Goal: Task Accomplishment & Management: Use online tool/utility

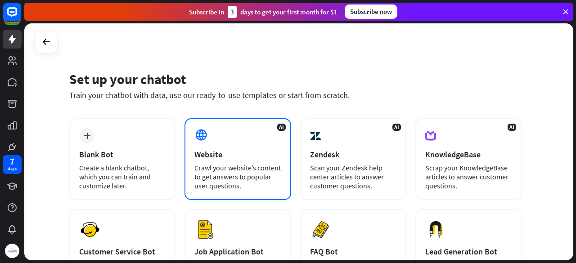
click at [250, 143] on div "AI Website Crawl your website’s content to get answers to popular user question…" at bounding box center [238, 159] width 106 height 82
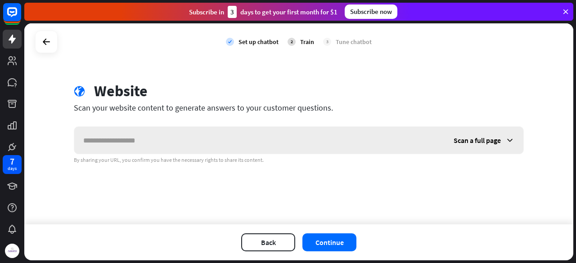
click at [250, 143] on input "text" at bounding box center [259, 140] width 371 height 27
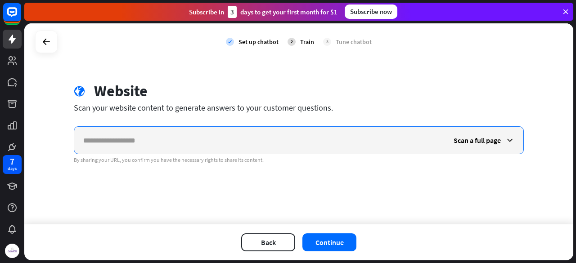
paste input "**********"
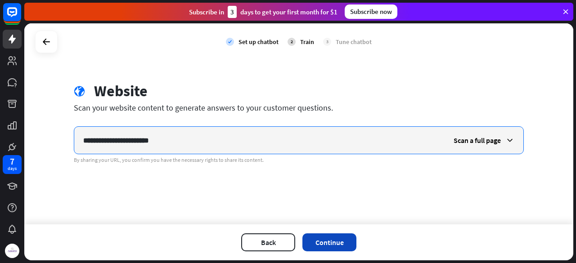
type input "**********"
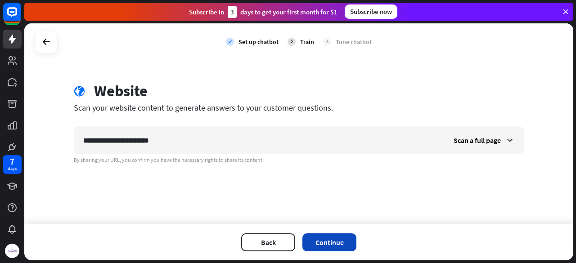
click at [322, 236] on button "Continue" at bounding box center [330, 243] width 54 height 18
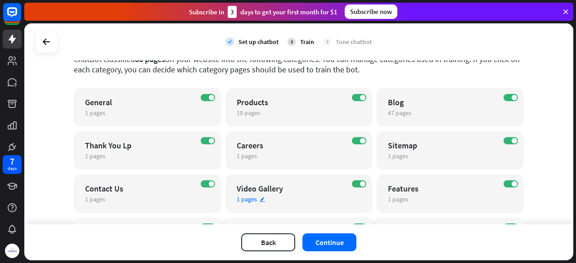
scroll to position [44, 0]
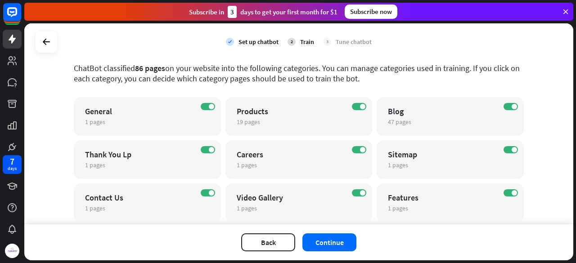
click at [330, 232] on div "Back Continue" at bounding box center [298, 243] width 549 height 36
click at [334, 240] on button "Continue" at bounding box center [330, 243] width 54 height 18
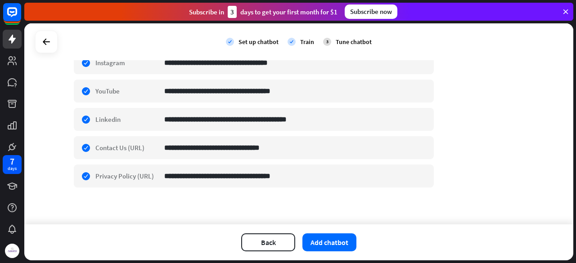
scroll to position [0, 0]
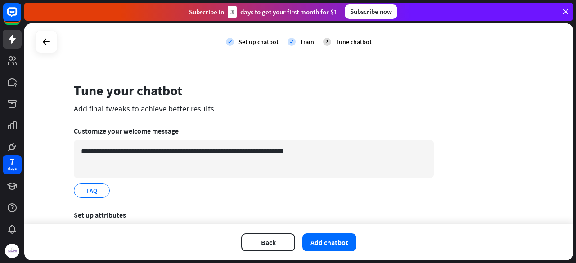
click at [310, 229] on div "Back Add chatbot" at bounding box center [298, 243] width 549 height 36
click at [99, 193] on icon "edit" at bounding box center [102, 191] width 7 height 7
click at [87, 186] on div "FAQ edit" at bounding box center [92, 191] width 36 height 14
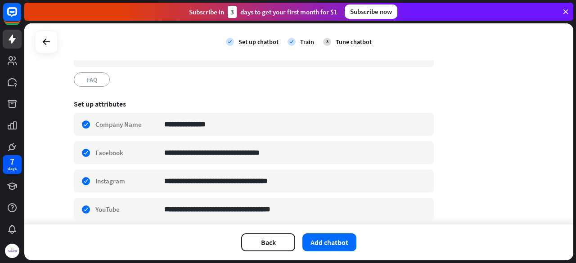
scroll to position [116, 0]
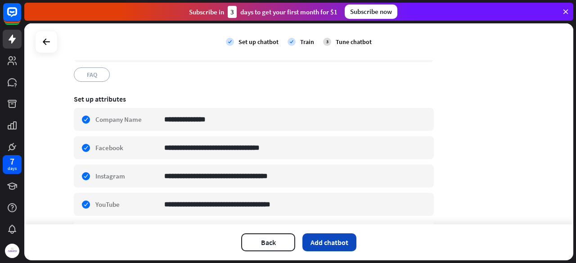
click at [339, 248] on button "Add chatbot" at bounding box center [330, 243] width 54 height 18
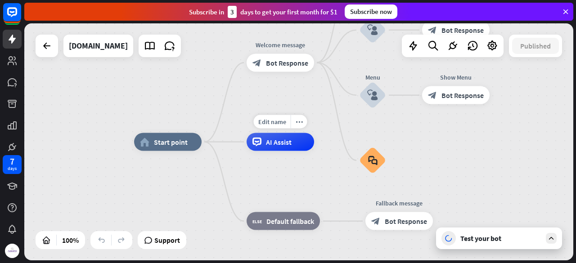
click at [407, 160] on div "home_2 Start point Edit name more_horiz Welcome message block_bot_response Bot …" at bounding box center [408, 260] width 549 height 237
click at [488, 235] on div "Test your bot" at bounding box center [501, 238] width 81 height 9
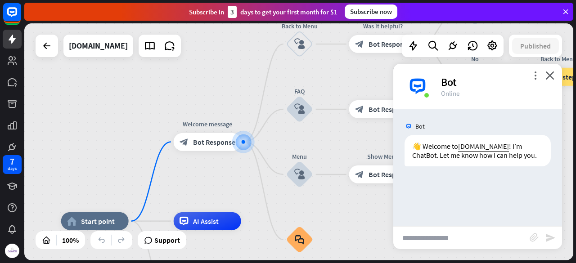
click at [434, 240] on input "text" at bounding box center [461, 238] width 136 height 23
type input "**"
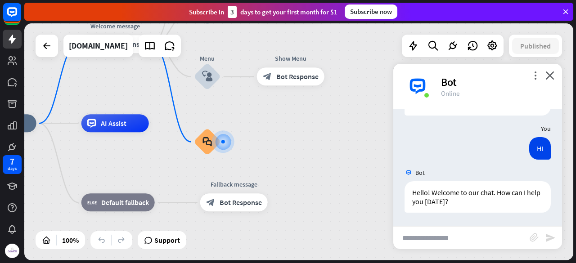
scroll to position [59, 0]
type input "**********"
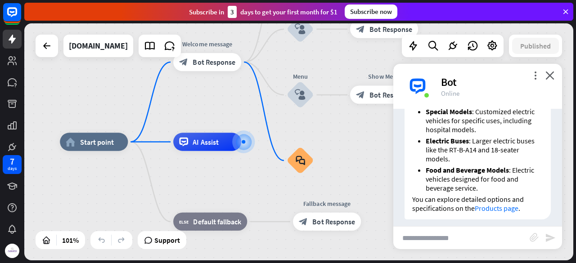
scroll to position [398, 0]
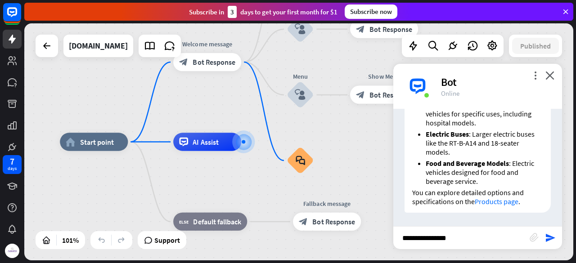
type input "**********"
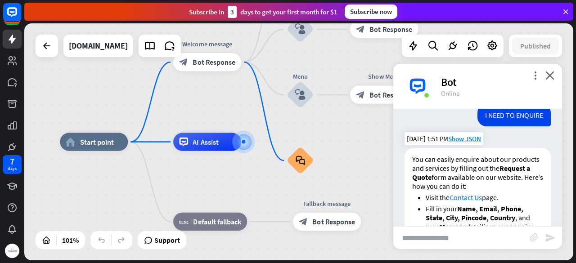
scroll to position [630, 0]
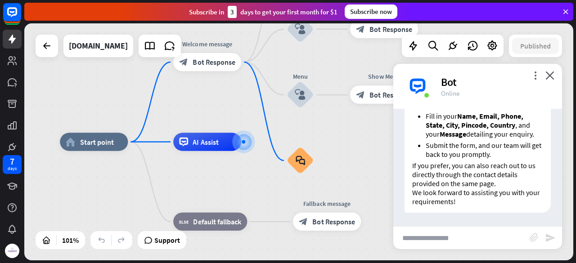
click at [549, 70] on div "more_vert close Bot Online" at bounding box center [477, 86] width 169 height 45
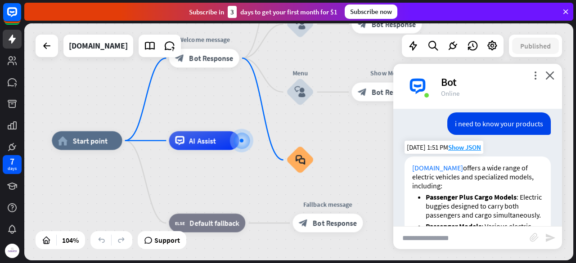
scroll to position [171, 0]
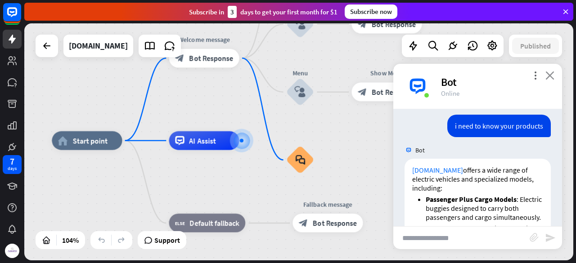
drag, startPoint x: 556, startPoint y: 81, endPoint x: 547, endPoint y: 76, distance: 10.5
click at [547, 76] on div "more_vert close Bot Online" at bounding box center [477, 86] width 169 height 45
click at [547, 76] on icon "close" at bounding box center [550, 75] width 9 height 9
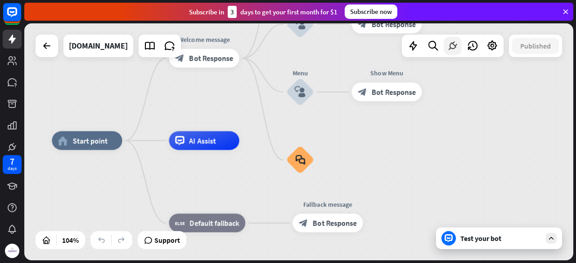
click at [453, 44] on icon at bounding box center [453, 46] width 12 height 12
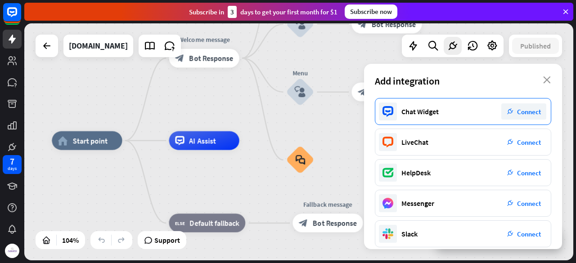
click at [524, 120] on div "Chat Widget plug_integration Connect" at bounding box center [463, 111] width 176 height 27
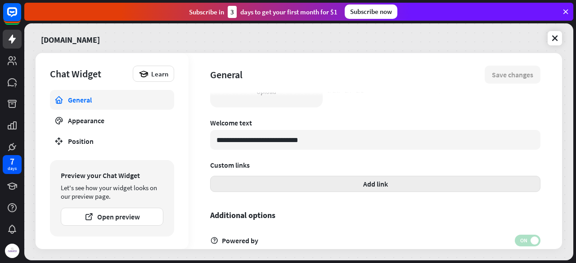
scroll to position [329, 0]
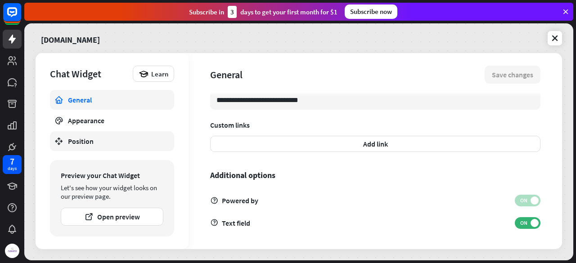
click at [134, 134] on link "Position" at bounding box center [112, 141] width 124 height 20
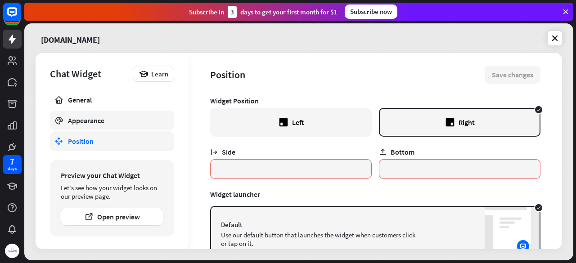
click at [142, 122] on div "Appearance" at bounding box center [112, 120] width 88 height 9
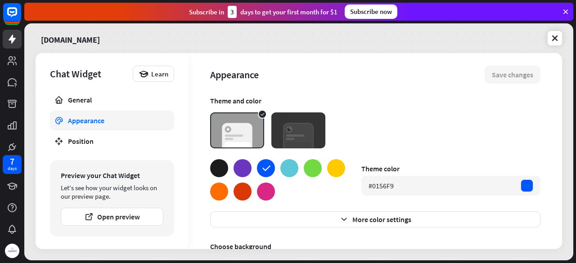
type textarea "*"
